Goal: Obtain resource: Obtain resource

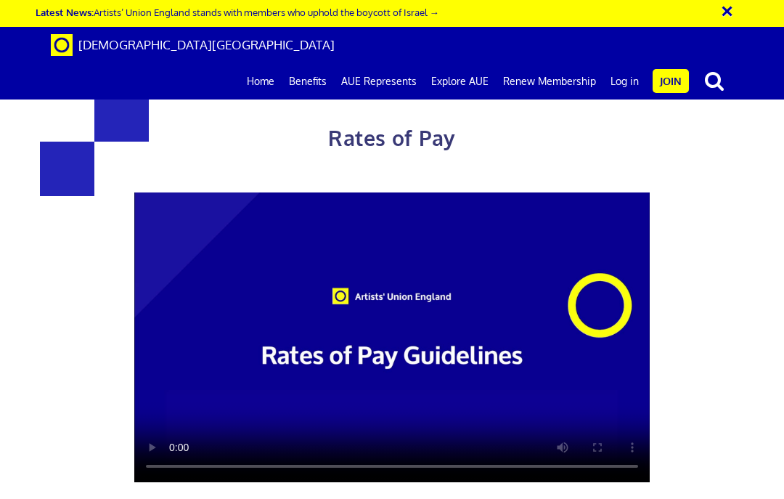
scroll to position [677, 0]
click at [273, 63] on link "Home" at bounding box center [261, 81] width 42 height 36
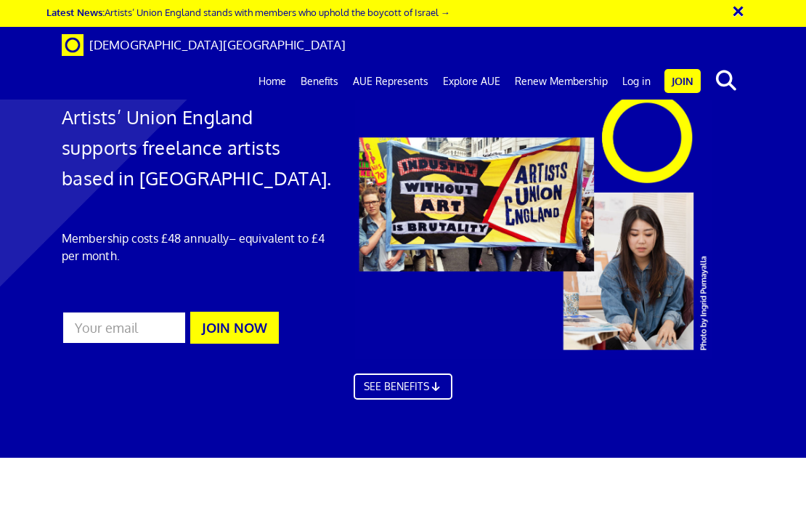
click at [325, 63] on link "Benefits" at bounding box center [319, 81] width 52 height 36
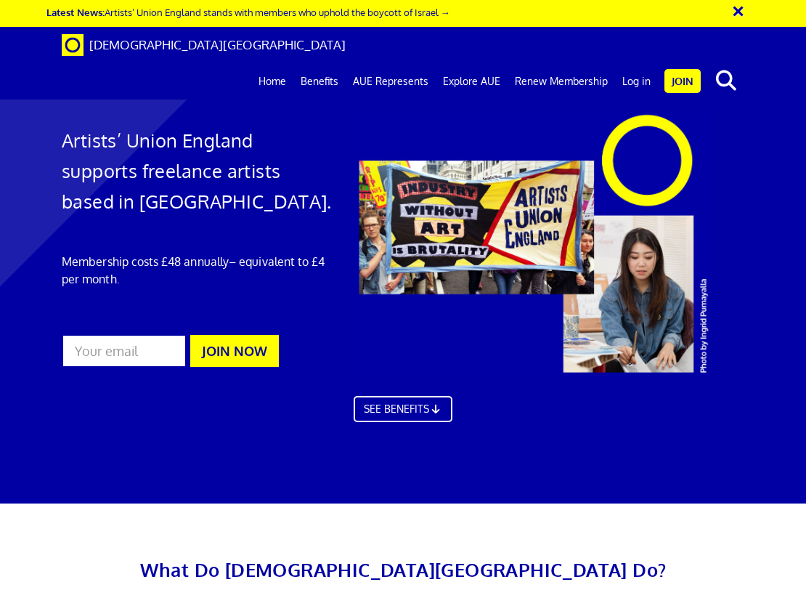
scroll to position [0, 618]
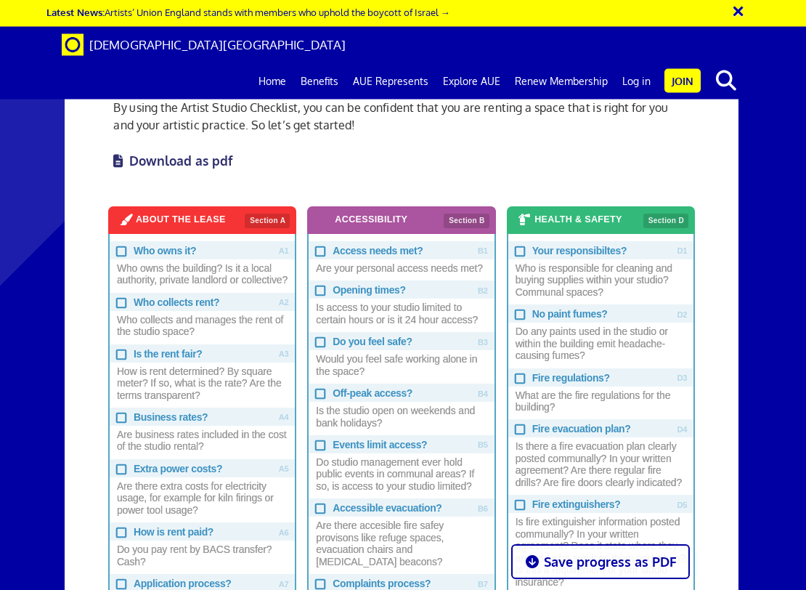
scroll to position [674, 0]
